Goal: Task Accomplishment & Management: Use online tool/utility

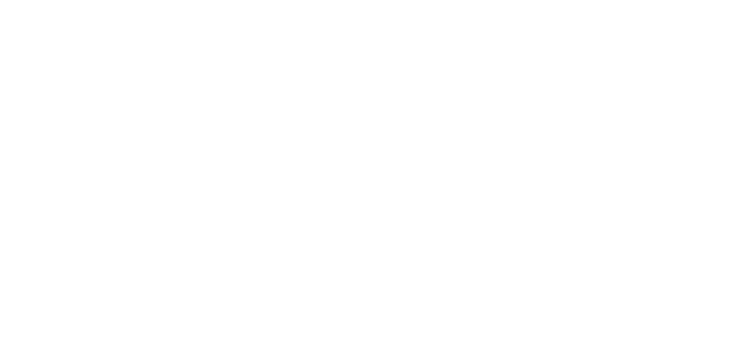
click at [729, 0] on html at bounding box center [372, 0] width 744 height 0
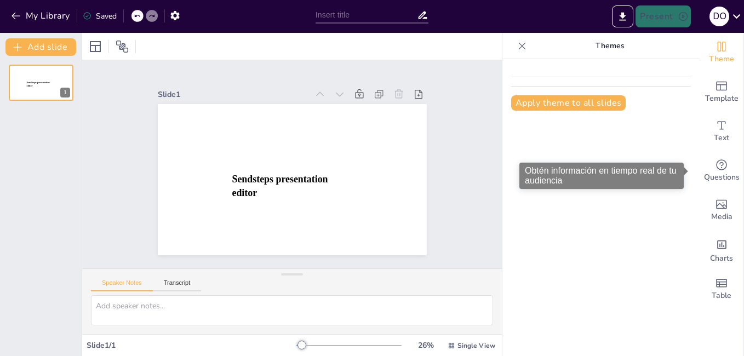
type input "New Sendsteps"
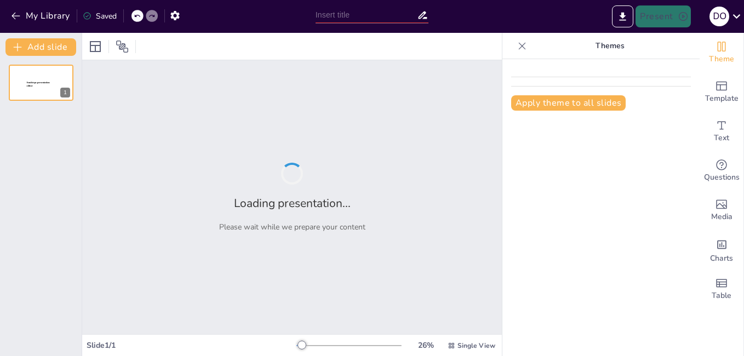
type input "defraudacion fiscal"
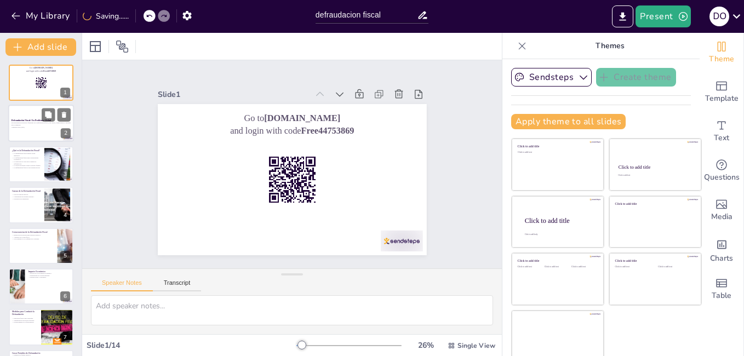
click at [23, 139] on div at bounding box center [41, 123] width 66 height 37
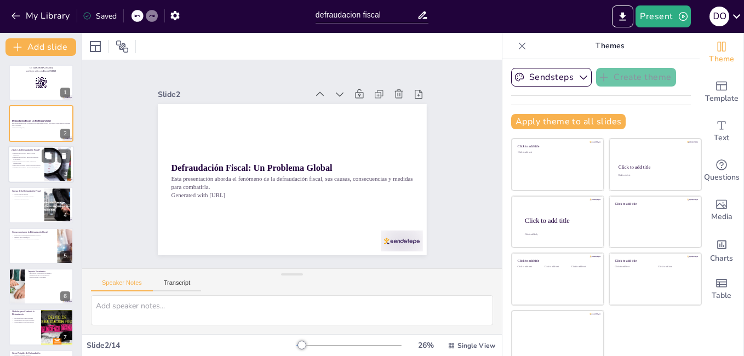
checkbox input "true"
click at [35, 165] on p "La tecnología puede ayudar a detectar fraudes." at bounding box center [27, 165] width 30 height 2
type textarea "La defraudación fiscal se refiere a las acciones que llevan a las personas a ev…"
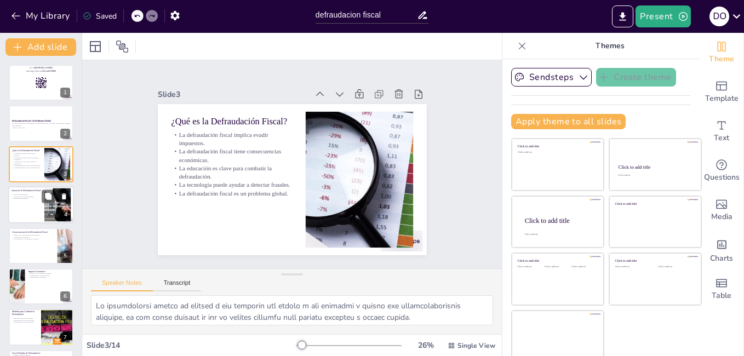
checkbox input "true"
click at [48, 206] on div at bounding box center [57, 205] width 59 height 33
type textarea "La falta de educación fiscal es un factor crítico que lleva a muchos a no cumpl…"
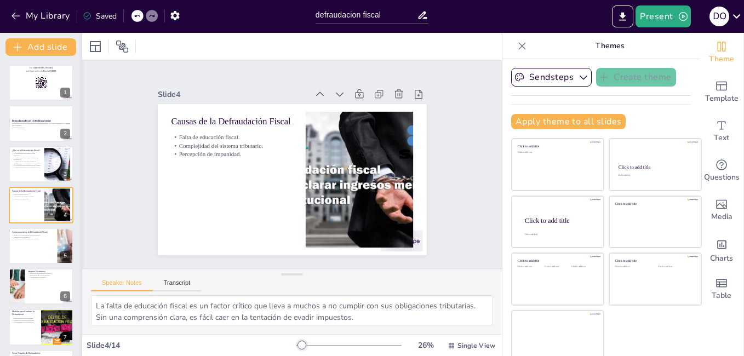
checkbox input "true"
click at [36, 250] on div at bounding box center [41, 245] width 66 height 37
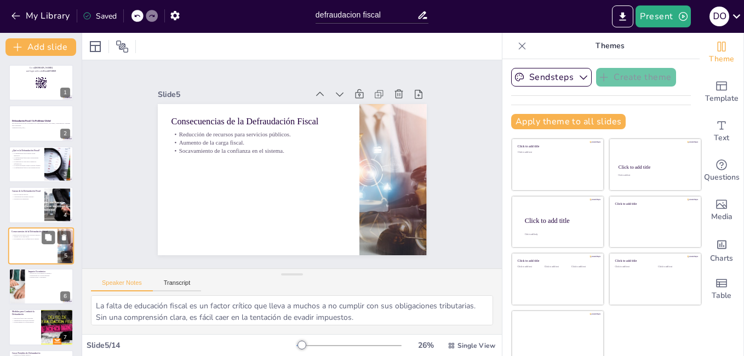
type textarea "La reducción de recursos para servicios públicos es una de las consecuencias má…"
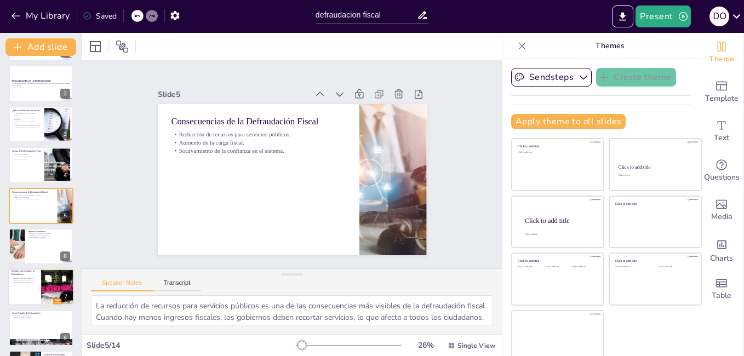
checkbox input "true"
click at [38, 284] on div at bounding box center [41, 287] width 66 height 37
type textarea "La educación fiscal es una estrategia clave para combatir la defraudación. Al p…"
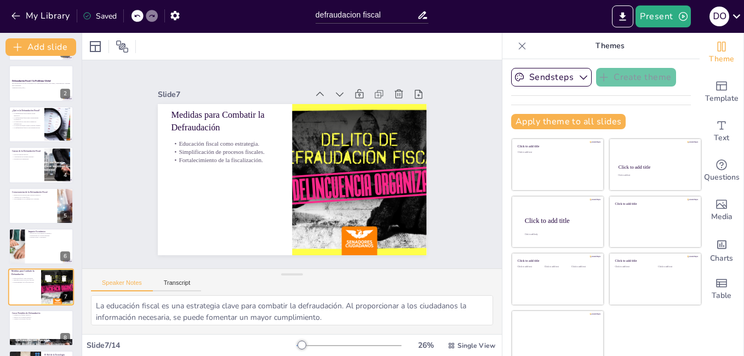
scroll to position [121, 0]
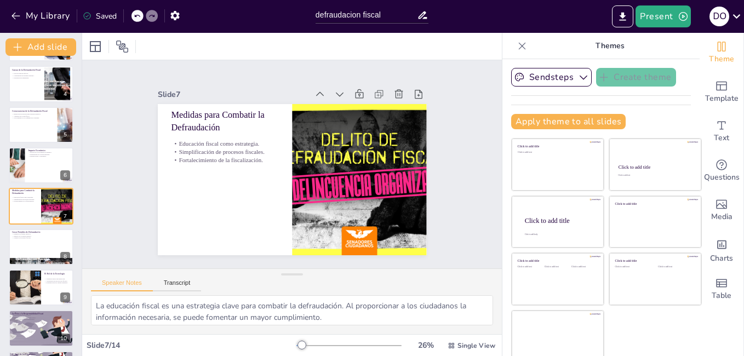
checkbox input "true"
